Goal: Subscribe to service/newsletter

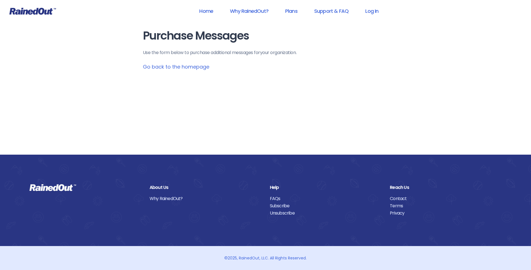
click at [45, 14] on icon at bounding box center [32, 11] width 47 height 7
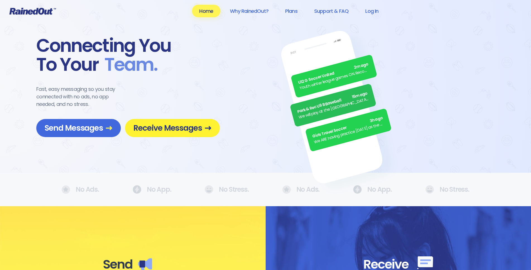
click at [174, 126] on span "Receive Messages" at bounding box center [172, 128] width 78 height 10
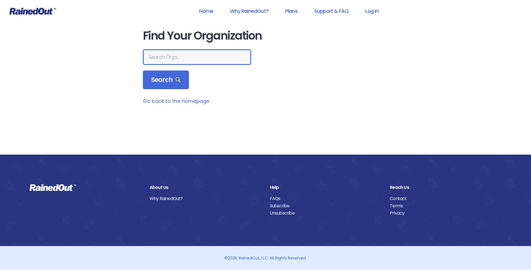
click at [201, 56] on input "text" at bounding box center [197, 57] width 108 height 16
type input "mount pleasant recreation department"
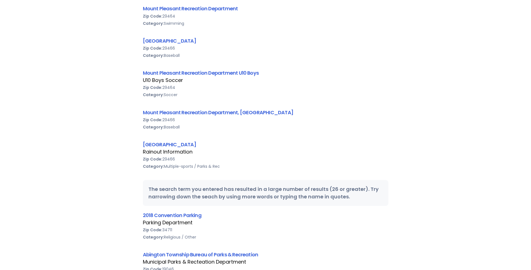
scroll to position [114, 0]
click at [196, 145] on link "[GEOGRAPHIC_DATA]" at bounding box center [169, 144] width 53 height 7
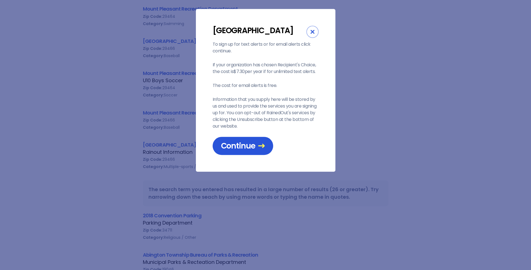
click at [259, 149] on icon at bounding box center [261, 146] width 7 height 7
